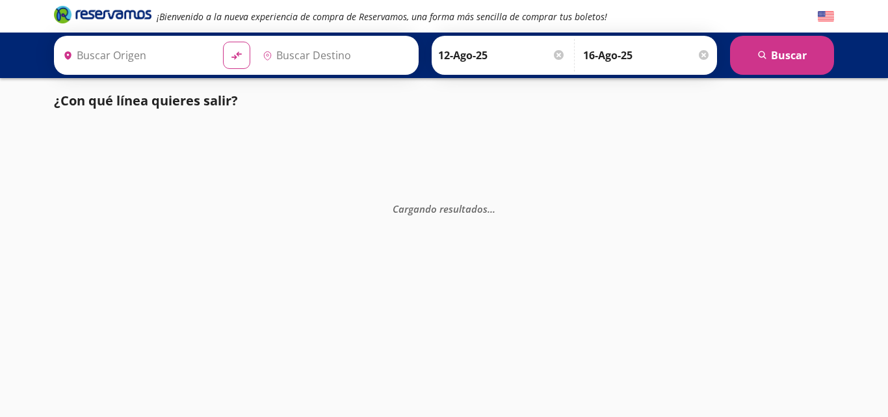
type input "Toluca, [GEOGRAPHIC_DATA]"
type input "Santiago de Querétaro, [GEOGRAPHIC_DATA]"
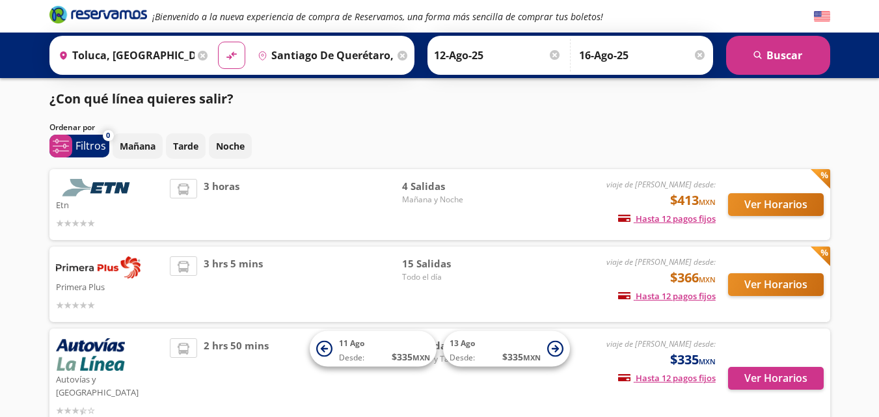
scroll to position [8, 0]
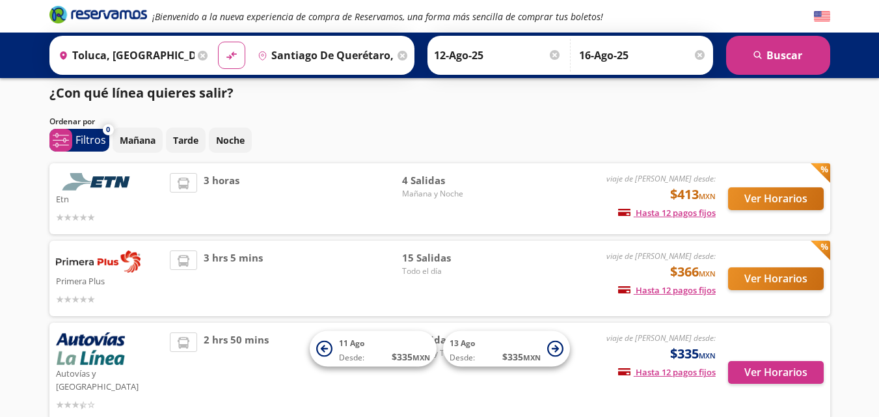
click at [368, 44] on input "Santiago de Querétaro, [GEOGRAPHIC_DATA]" at bounding box center [323, 55] width 142 height 33
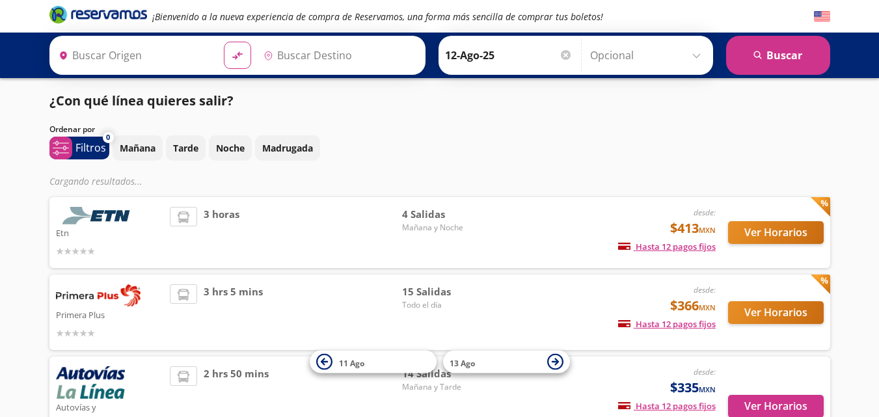
type input "Toluca, [GEOGRAPHIC_DATA]"
type input "Santiago de Querétaro, [GEOGRAPHIC_DATA]"
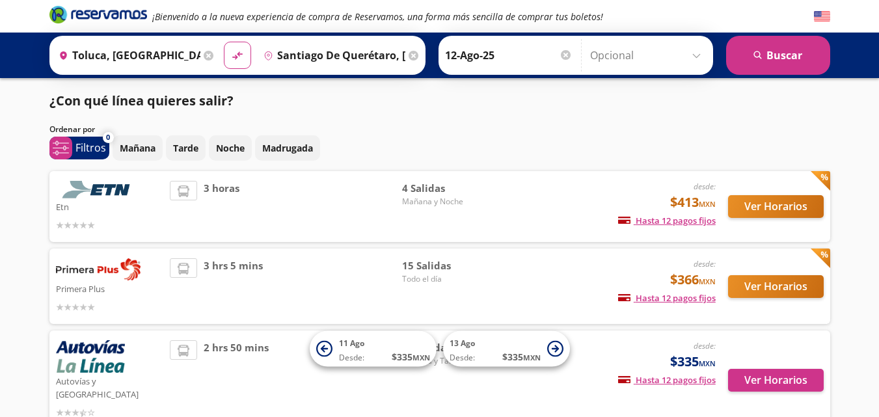
click at [762, 234] on div "Etn desde: $413 MXN Hasta 12 pagos fijos Pagos fijos en compras mayores a $30 M…" at bounding box center [439, 206] width 781 height 71
click at [771, 211] on button "Ver Horarios" at bounding box center [776, 206] width 96 height 23
click at [786, 290] on button "Ver Horarios" at bounding box center [776, 286] width 96 height 23
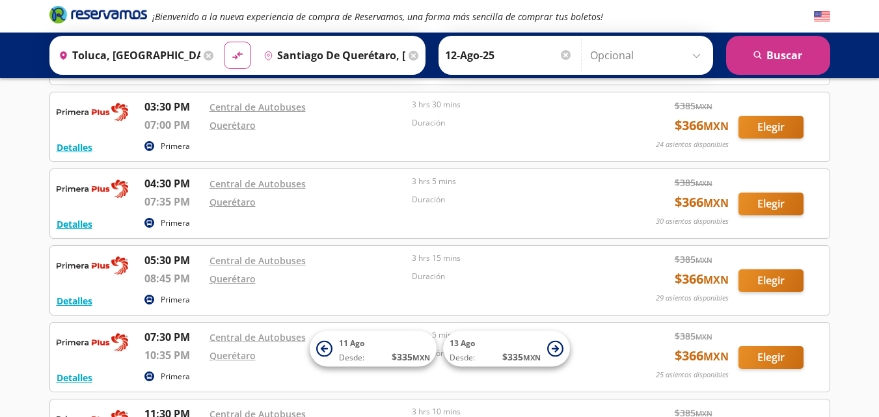
scroll to position [999, 0]
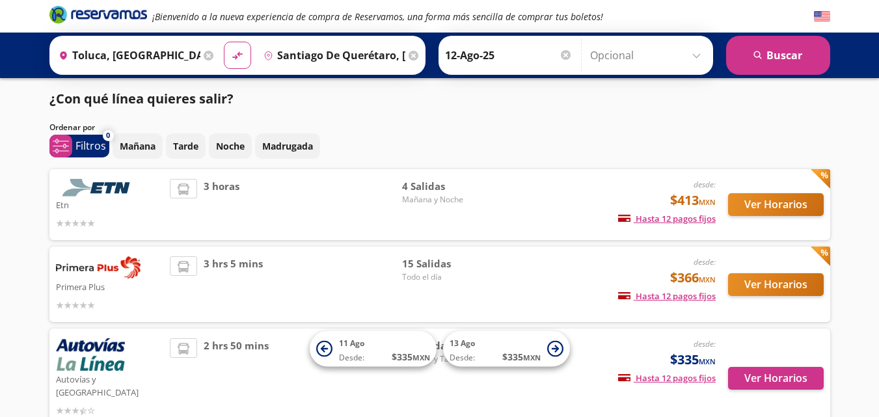
scroll to position [72, 0]
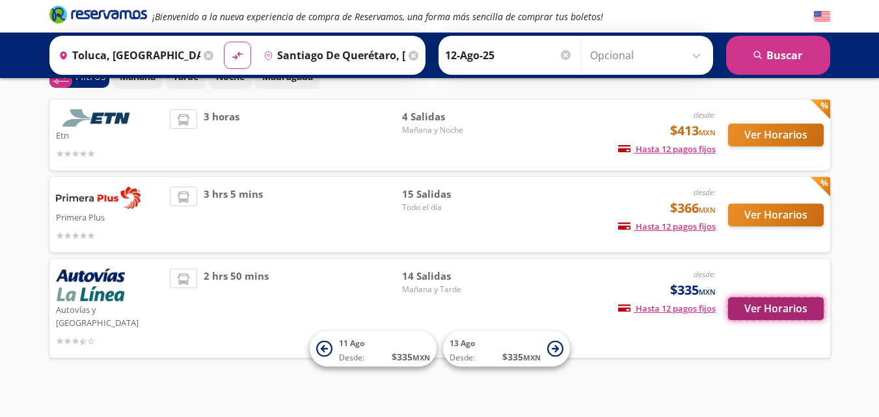
click at [775, 303] on button "Ver Horarios" at bounding box center [776, 308] width 96 height 23
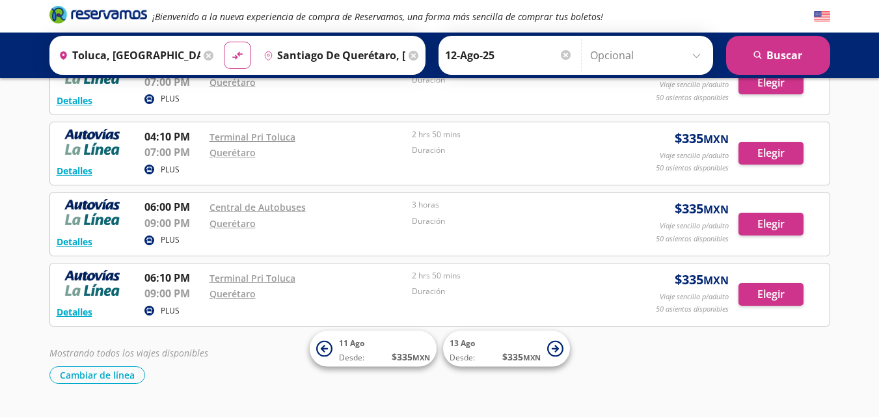
scroll to position [836, 0]
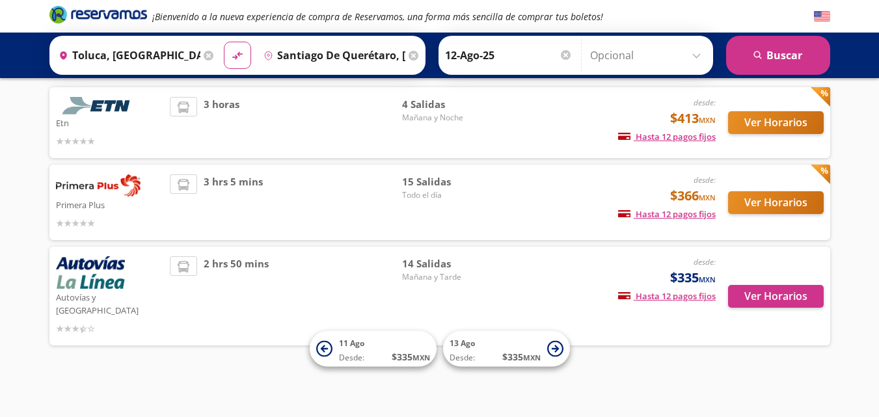
scroll to position [72, 0]
